Goal: Information Seeking & Learning: Learn about a topic

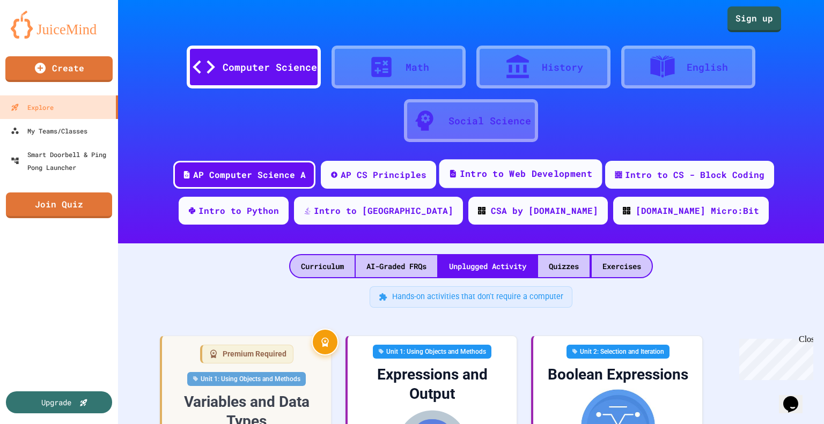
click at [482, 177] on div "Intro to Web Development" at bounding box center [526, 173] width 132 height 13
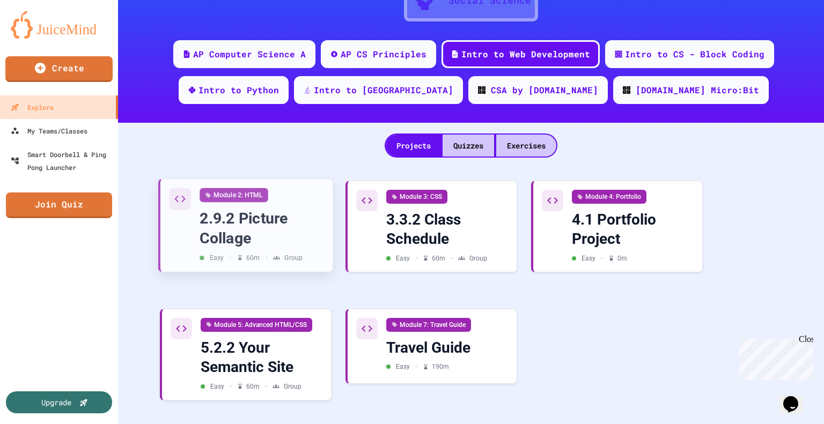
scroll to position [125, 0]
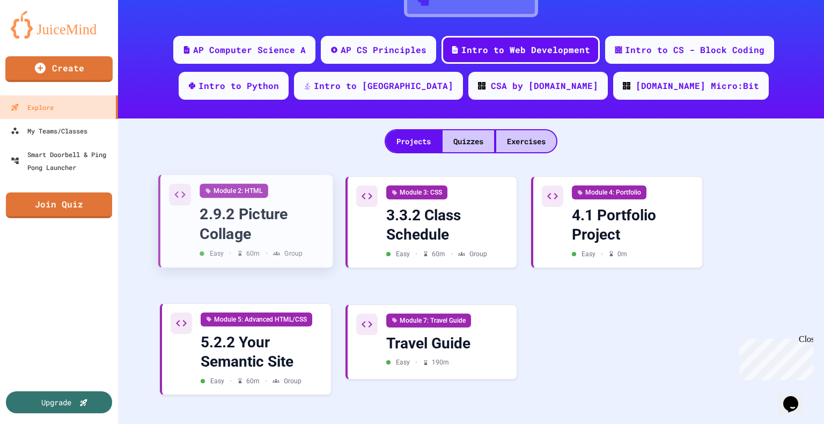
click at [283, 356] on div "5.2.2 Your Semantic Site" at bounding box center [262, 352] width 122 height 39
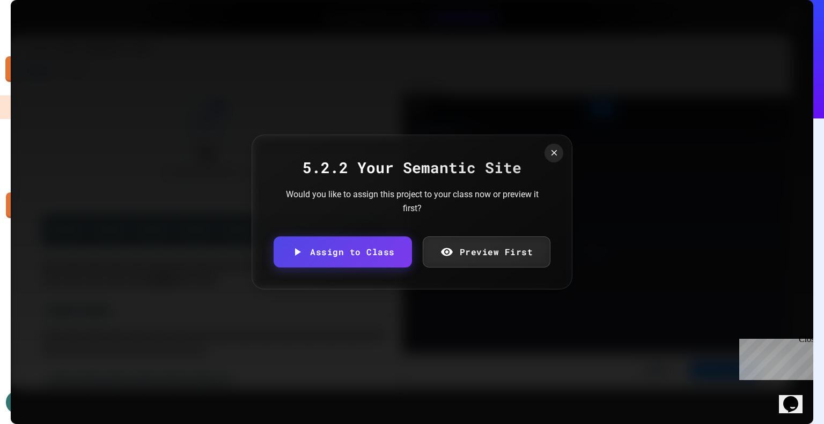
click at [496, 256] on link "Preview First" at bounding box center [487, 251] width 128 height 31
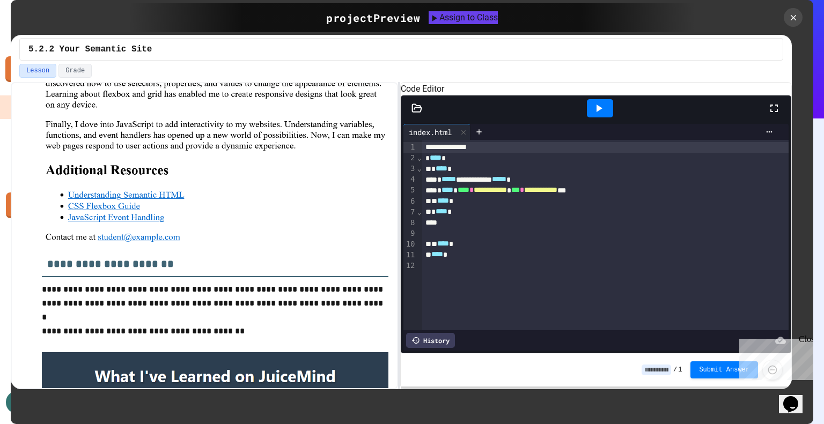
scroll to position [738, 0]
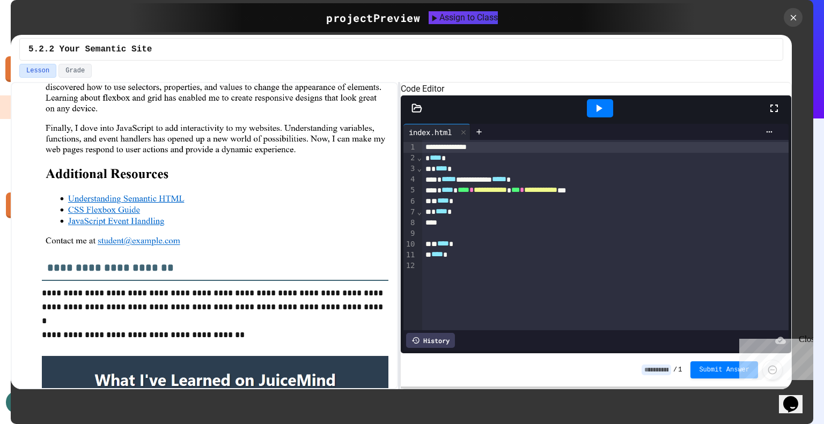
click at [153, 219] on img at bounding box center [215, 63] width 346 height 365
click at [158, 227] on img at bounding box center [215, 63] width 346 height 365
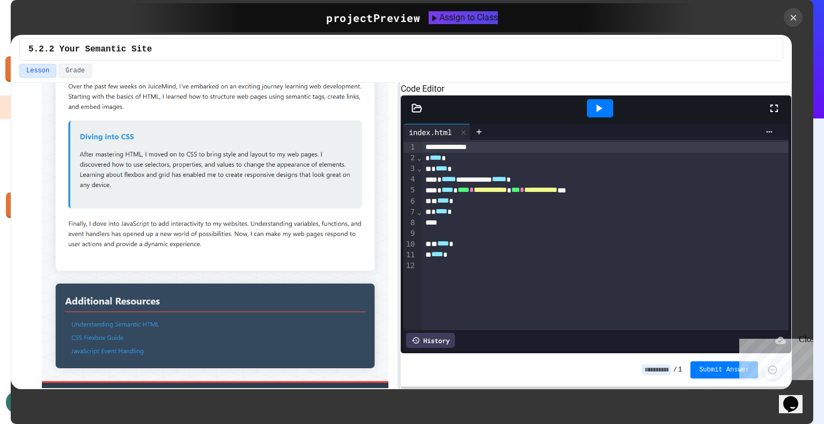
scroll to position [1195, 0]
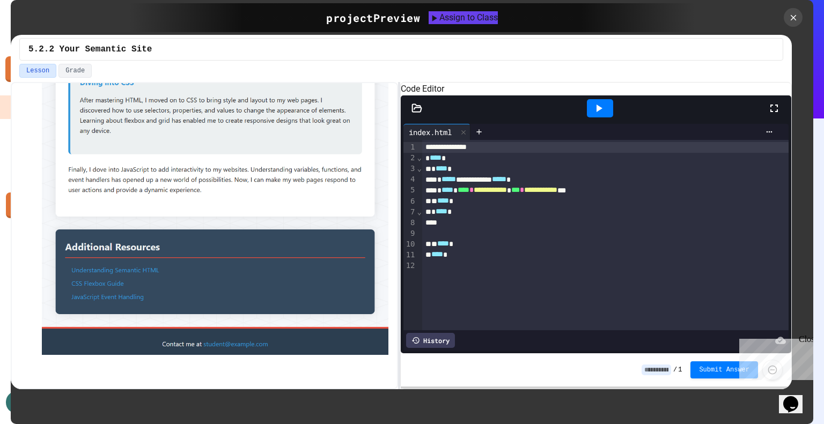
click at [122, 302] on img at bounding box center [215, 128] width 346 height 453
click at [112, 308] on img at bounding box center [215, 128] width 346 height 453
click at [119, 312] on img at bounding box center [215, 128] width 346 height 453
click at [121, 301] on img at bounding box center [215, 128] width 346 height 453
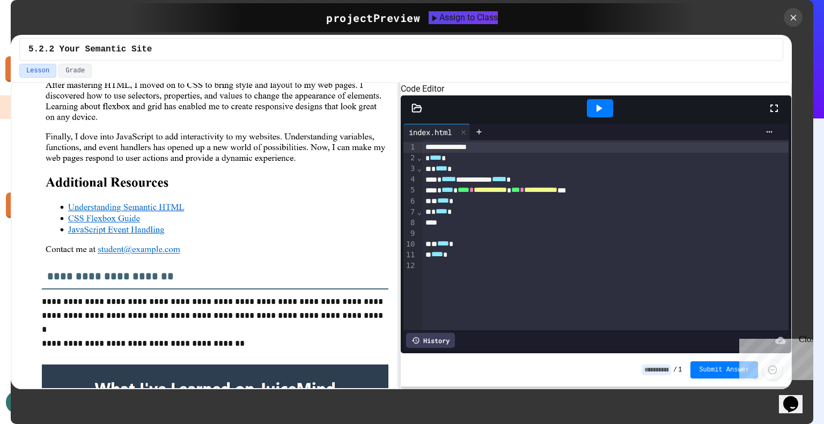
scroll to position [729, 0]
click at [112, 221] on img at bounding box center [215, 72] width 346 height 365
click at [107, 232] on img at bounding box center [215, 72] width 346 height 365
click at [116, 223] on img at bounding box center [215, 72] width 346 height 365
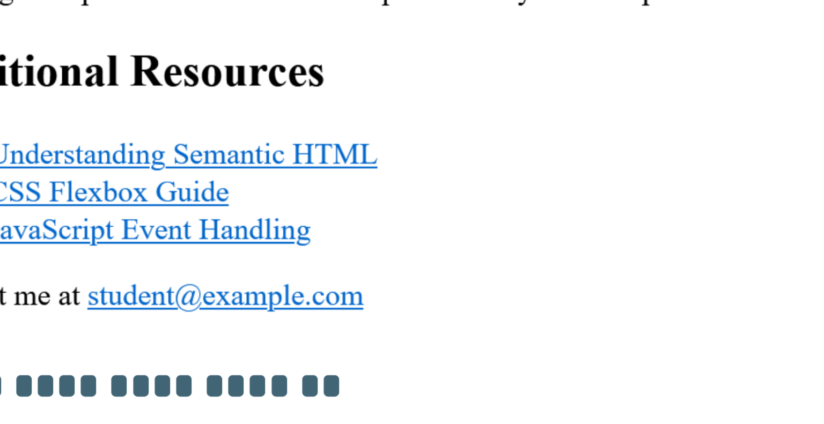
click at [124, 228] on img at bounding box center [215, 79] width 346 height 365
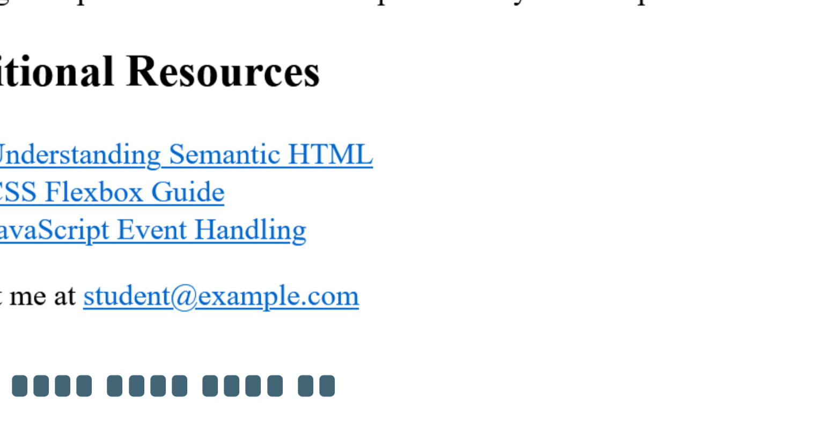
click at [127, 232] on img at bounding box center [215, 79] width 346 height 365
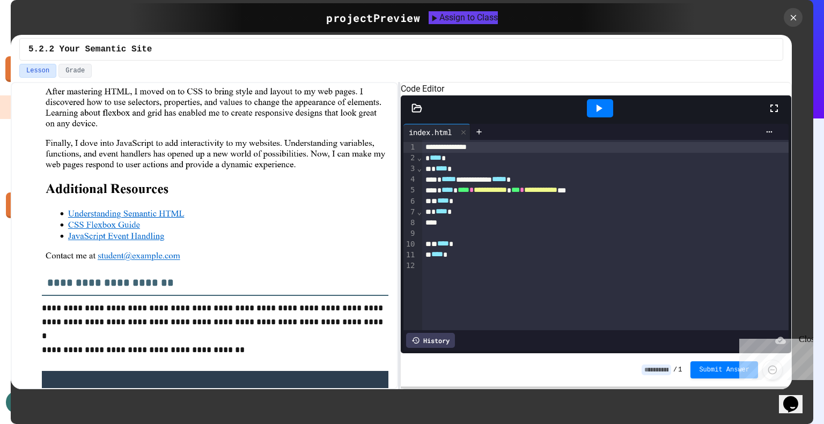
click at [108, 228] on img at bounding box center [215, 79] width 346 height 365
drag, startPoint x: 139, startPoint y: 227, endPoint x: 31, endPoint y: 220, distance: 109.1
click at [31, 220] on div "**********" at bounding box center [204, 165] width 368 height 1367
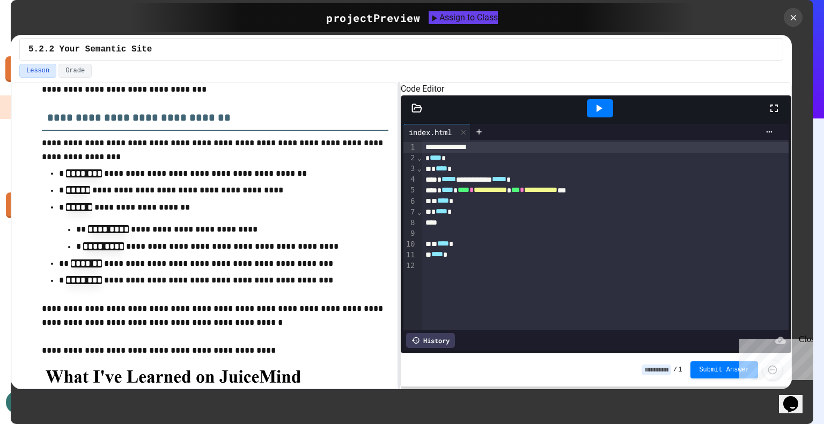
scroll to position [257, 0]
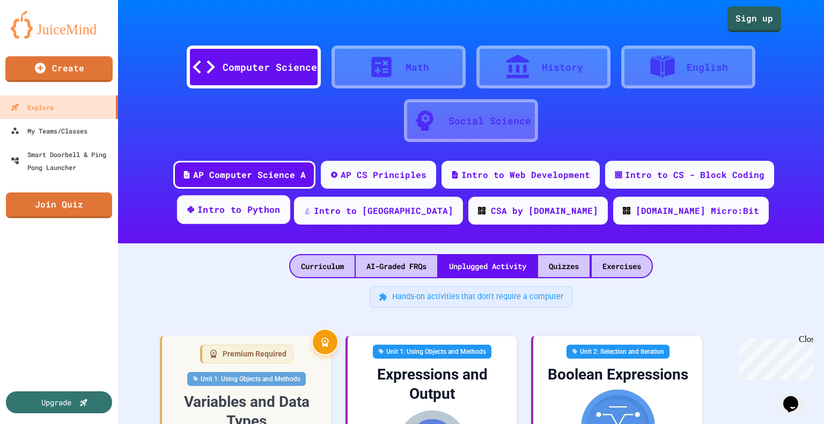
click at [280, 203] on div "Intro to Python" at bounding box center [238, 209] width 83 height 13
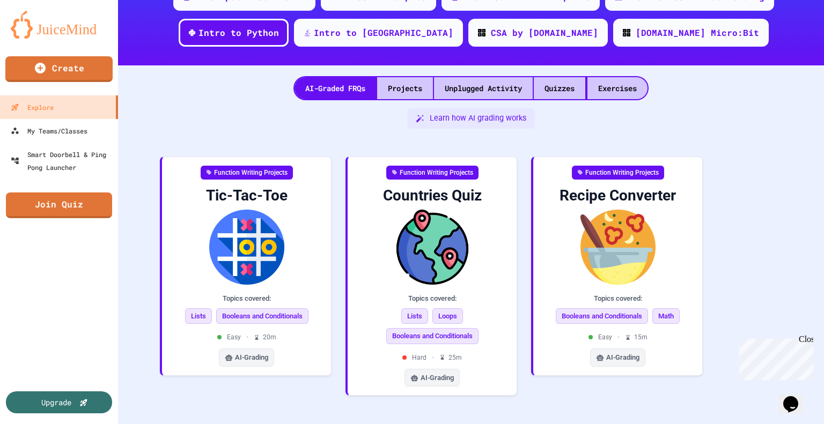
scroll to position [183, 0]
